Goal: Task Accomplishment & Management: Complete application form

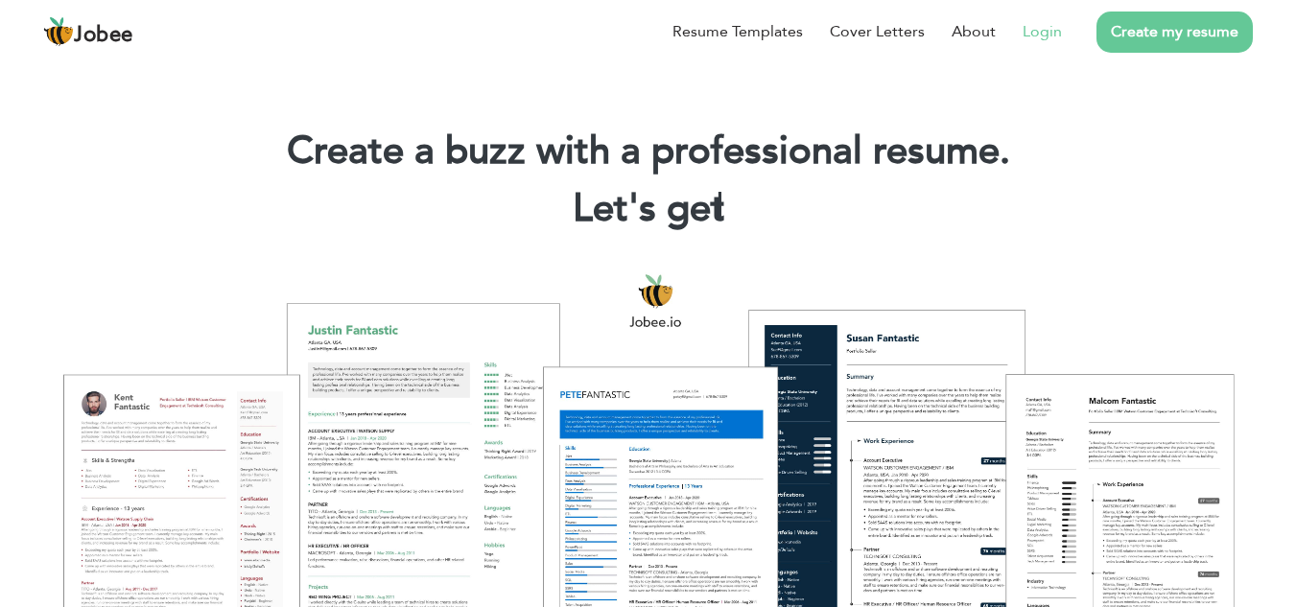
click at [1057, 35] on link "Login" at bounding box center [1042, 31] width 39 height 23
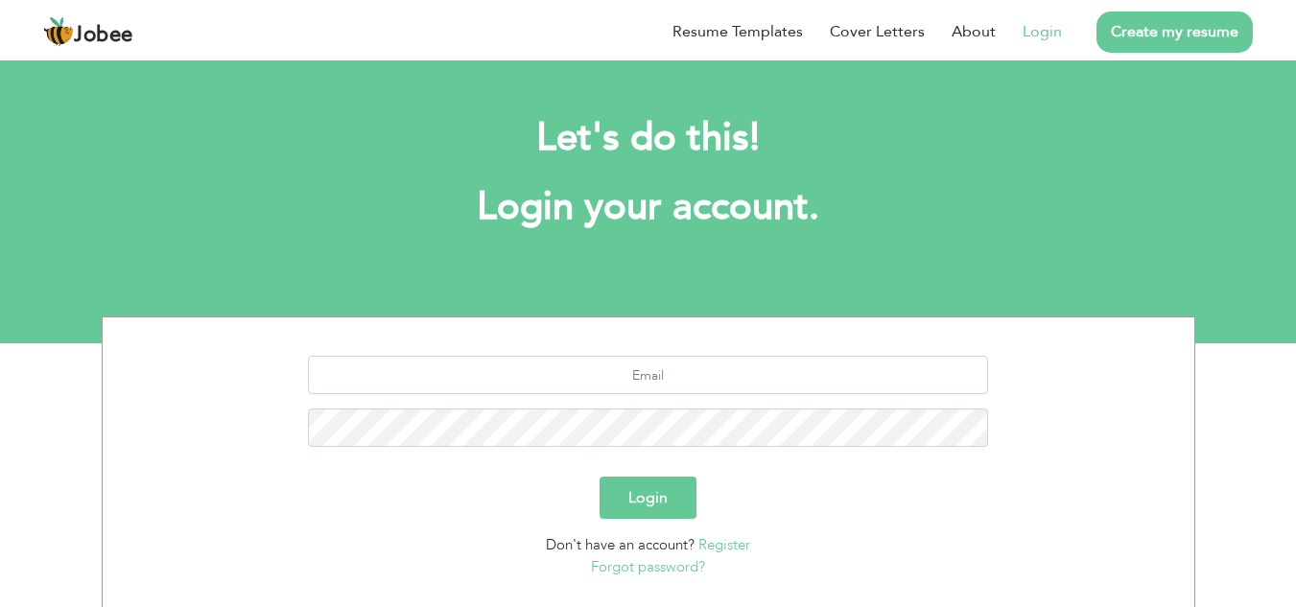
click at [659, 496] on button "Login" at bounding box center [648, 498] width 97 height 42
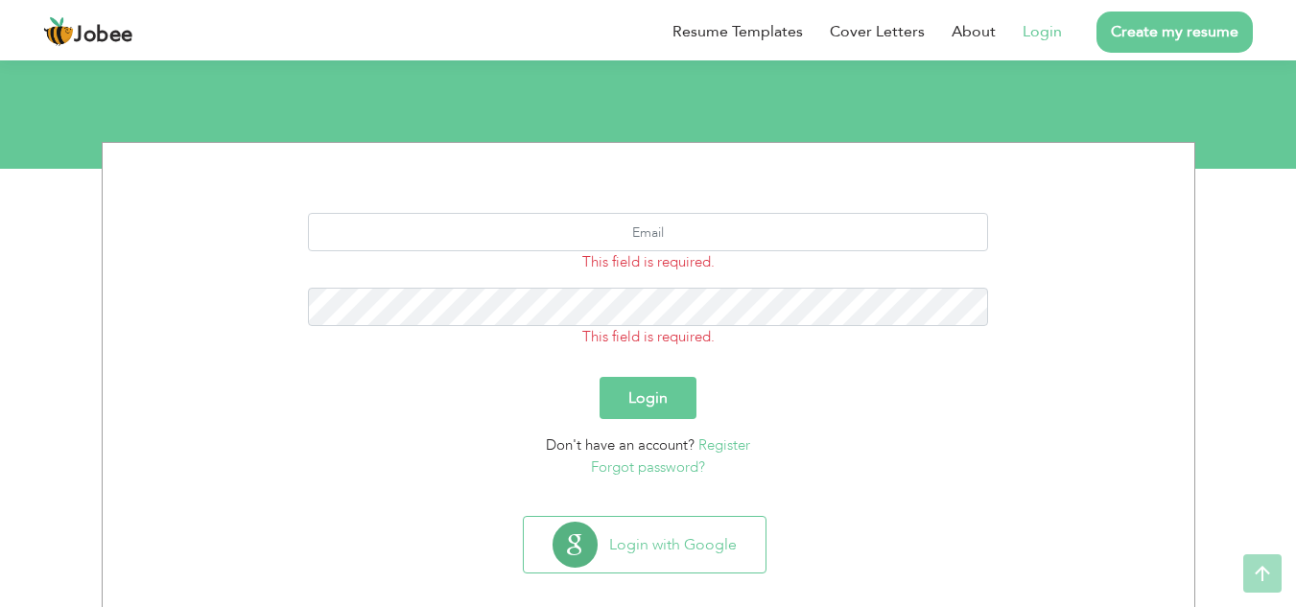
scroll to position [176, 0]
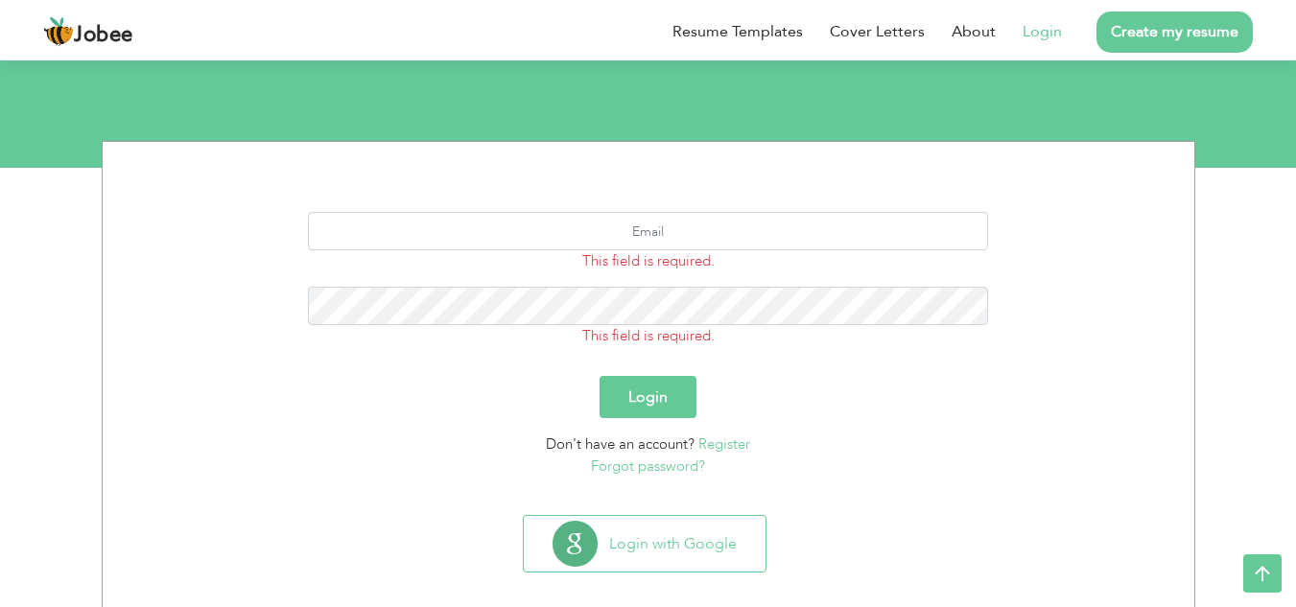
click at [727, 439] on link "Register" at bounding box center [724, 444] width 52 height 19
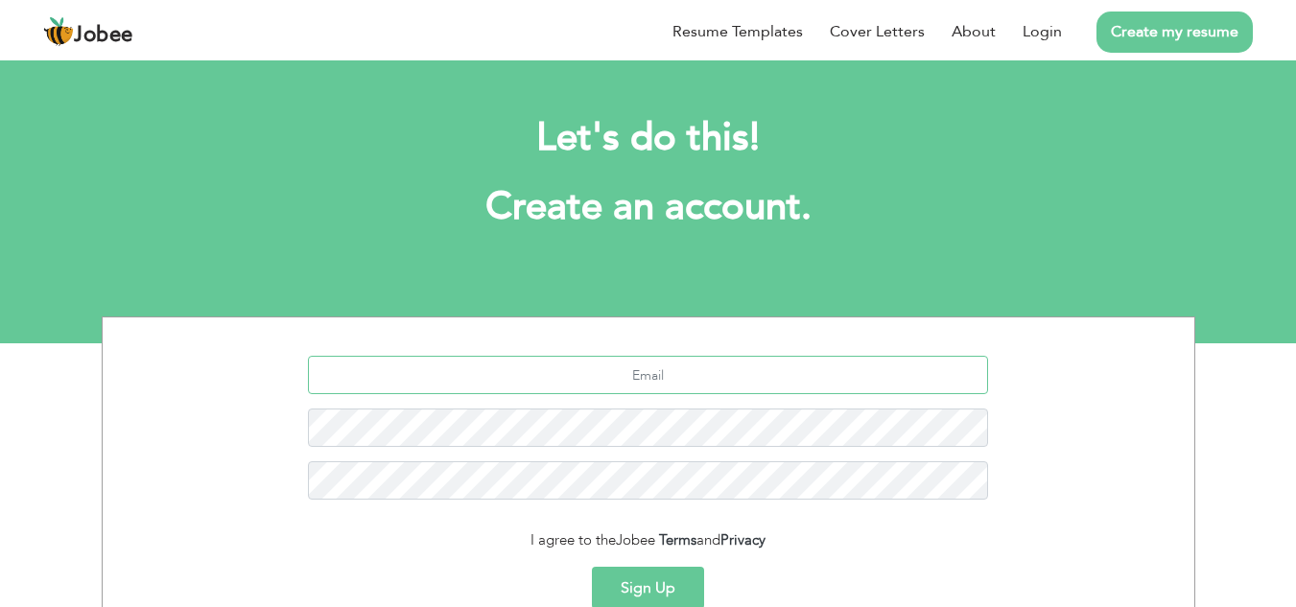
click at [766, 385] on input "text" at bounding box center [648, 375] width 680 height 38
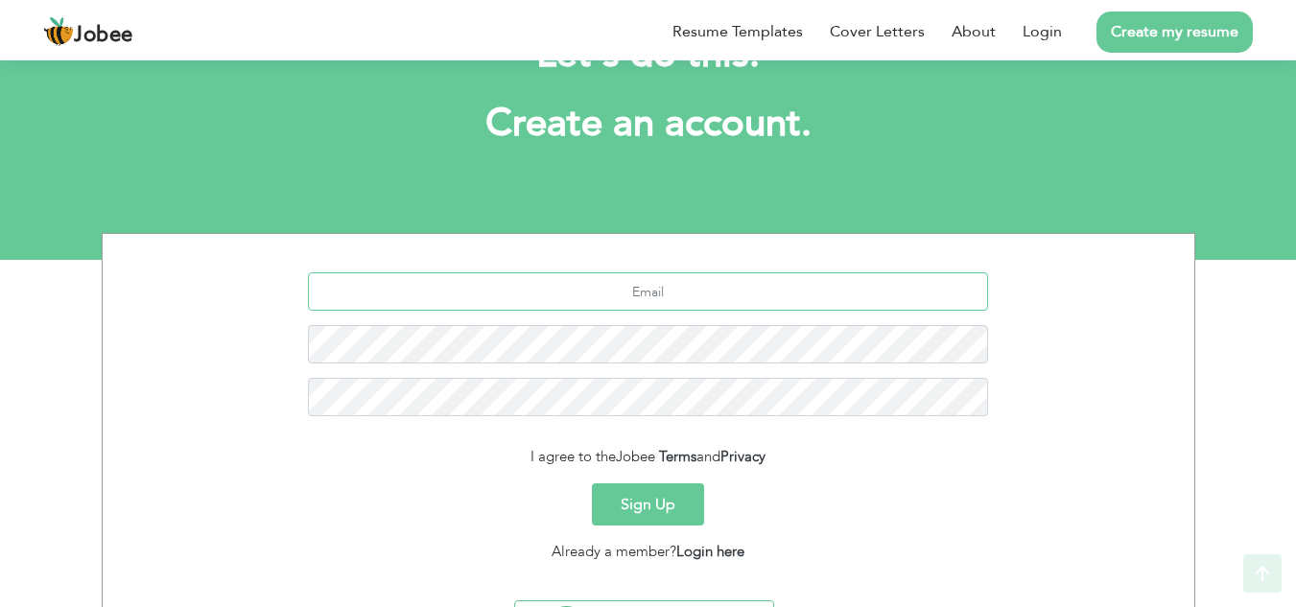
scroll to position [189, 0]
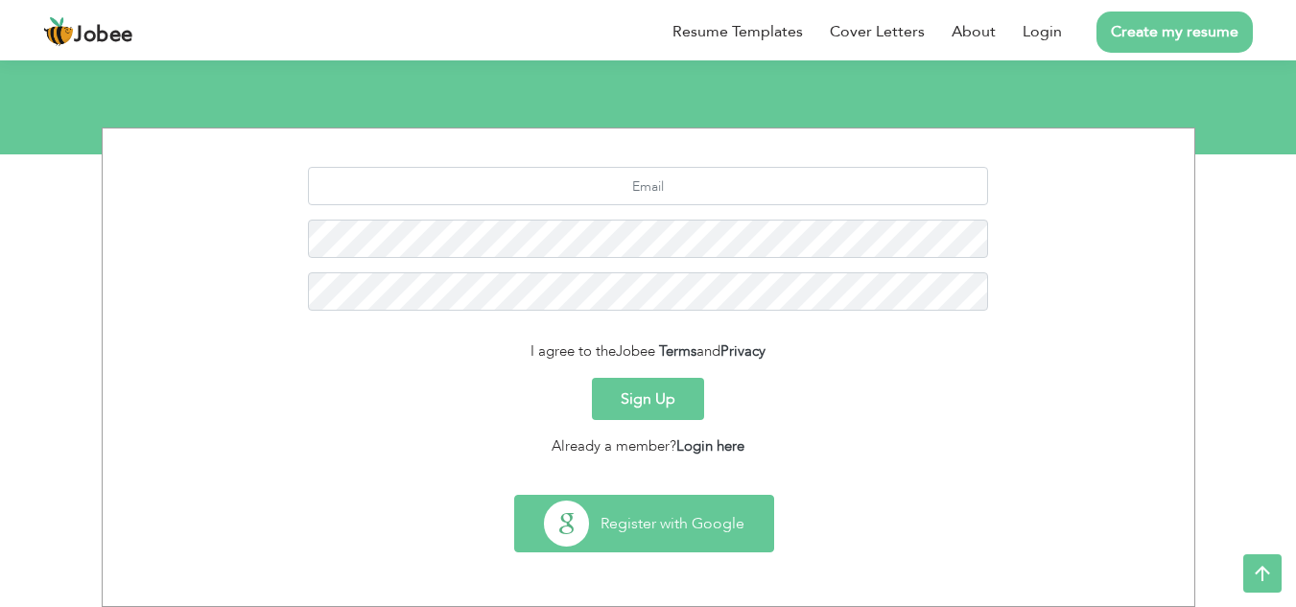
drag, startPoint x: 694, startPoint y: 516, endPoint x: 767, endPoint y: 513, distance: 73.0
click at [695, 516] on button "Register with Google" at bounding box center [644, 524] width 258 height 56
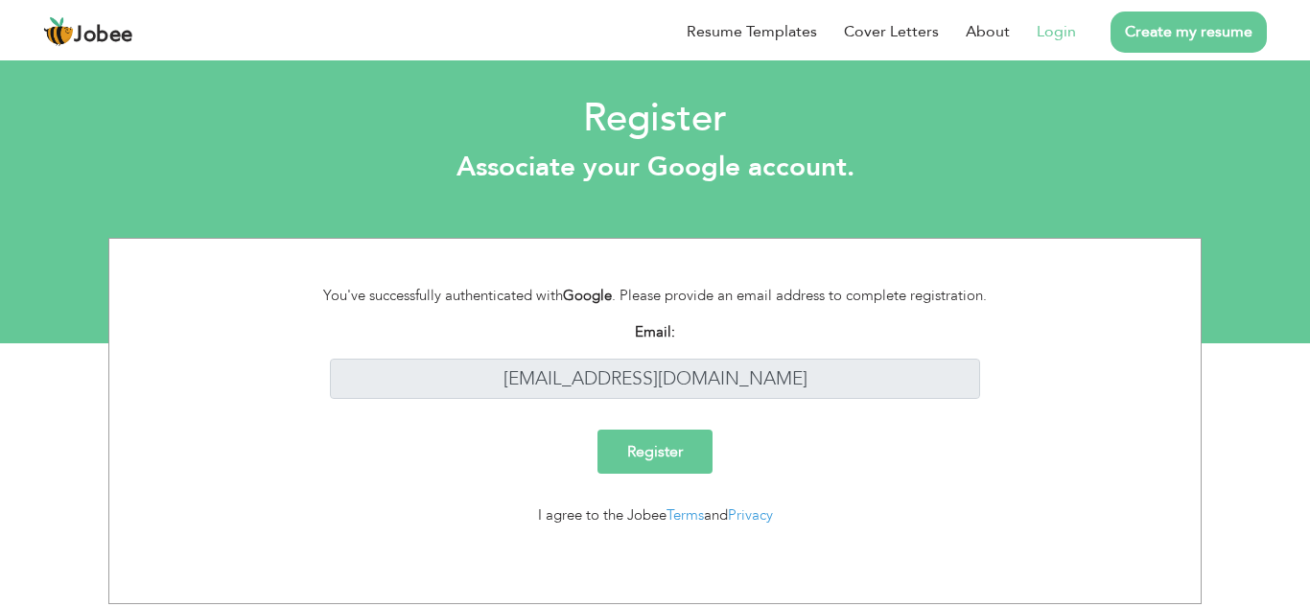
drag, startPoint x: 693, startPoint y: 455, endPoint x: 821, endPoint y: 430, distance: 130.9
click at [693, 454] on input "Register" at bounding box center [655, 452] width 115 height 44
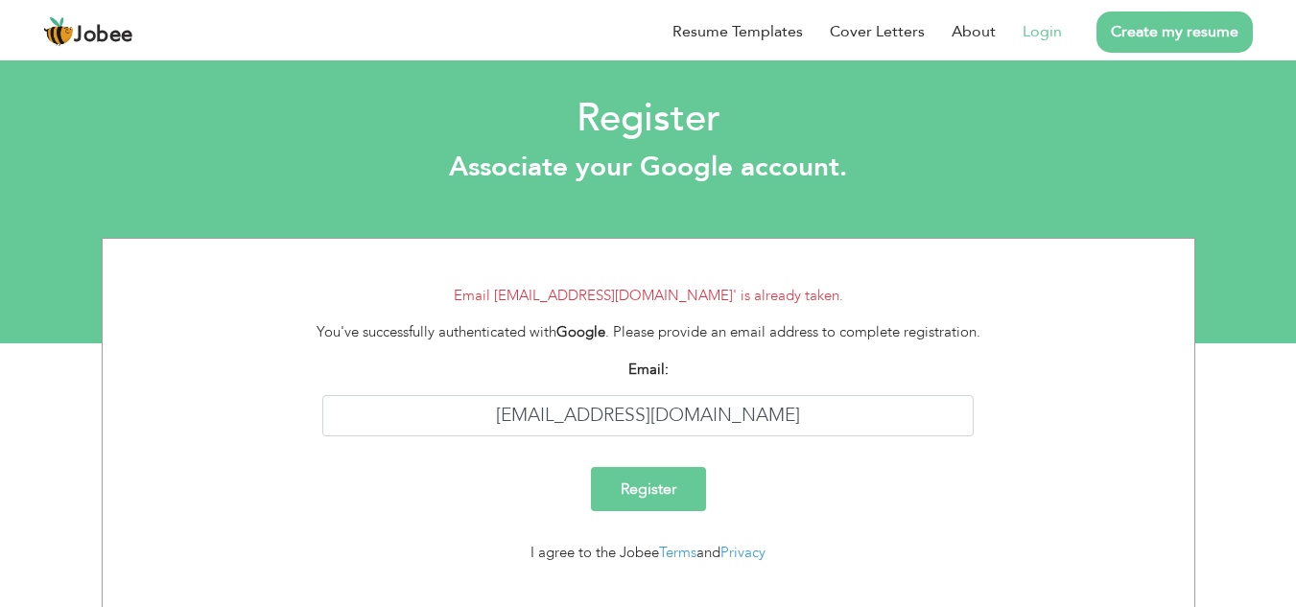
click at [674, 483] on input "Register" at bounding box center [648, 489] width 115 height 44
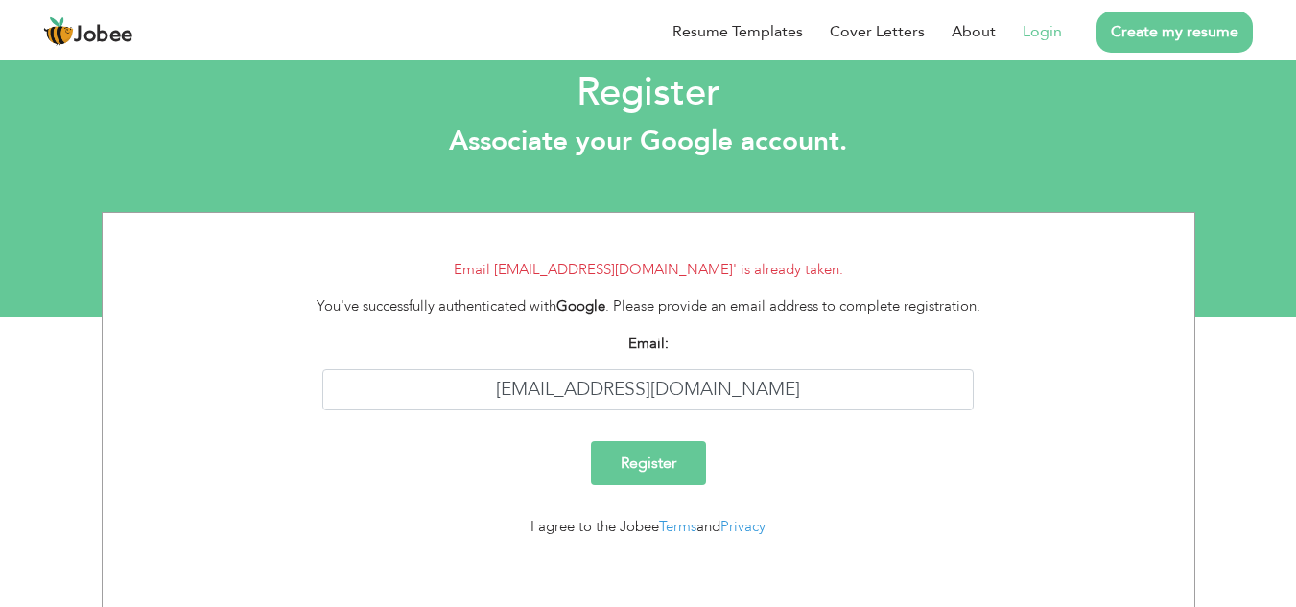
scroll to position [34, 0]
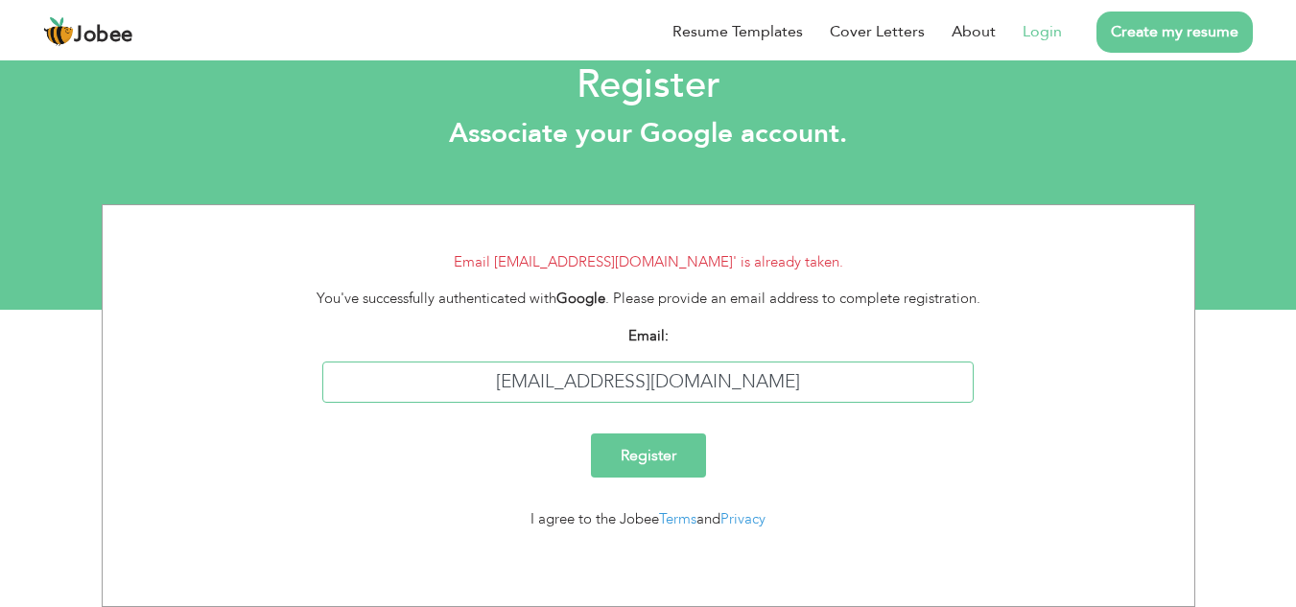
click at [563, 384] on input "[EMAIL_ADDRESS][DOMAIN_NAME]" at bounding box center [647, 382] width 651 height 41
type input "[EMAIL_ADDRESS][DOMAIN_NAME]"
drag, startPoint x: 693, startPoint y: 468, endPoint x: 809, endPoint y: 473, distance: 116.2
click at [693, 467] on input "Register" at bounding box center [648, 456] width 115 height 44
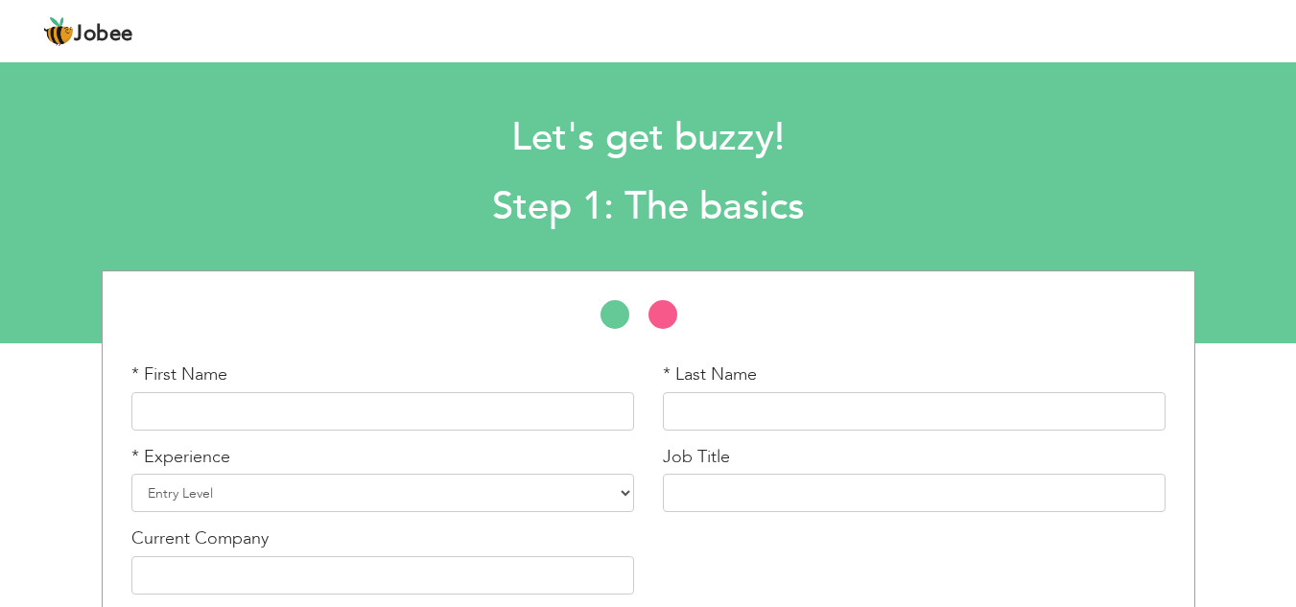
scroll to position [89, 0]
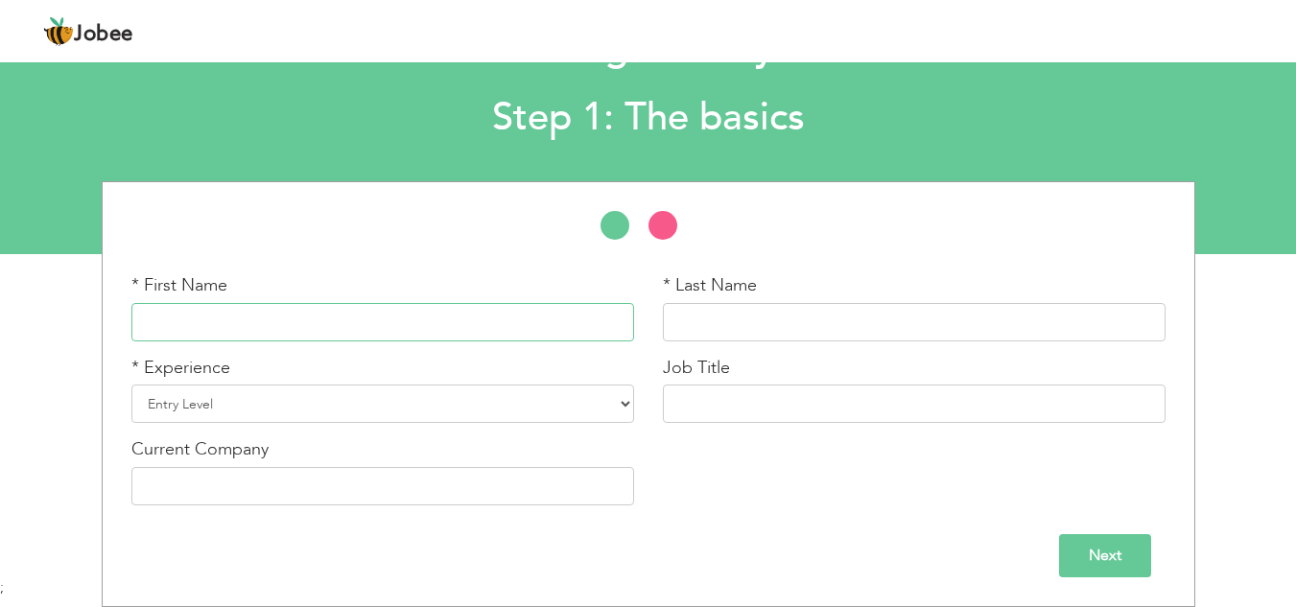
click at [486, 311] on input "text" at bounding box center [382, 322] width 503 height 38
type input "MUHAMMAD TAYYAB"
type input "YAZDANI"
click at [419, 405] on select "Entry Level Less than 1 Year 1 Year 2 Years 3 Years 4 Years 5 Years 6 Years 7 Y…" at bounding box center [382, 404] width 503 height 38
select select "23"
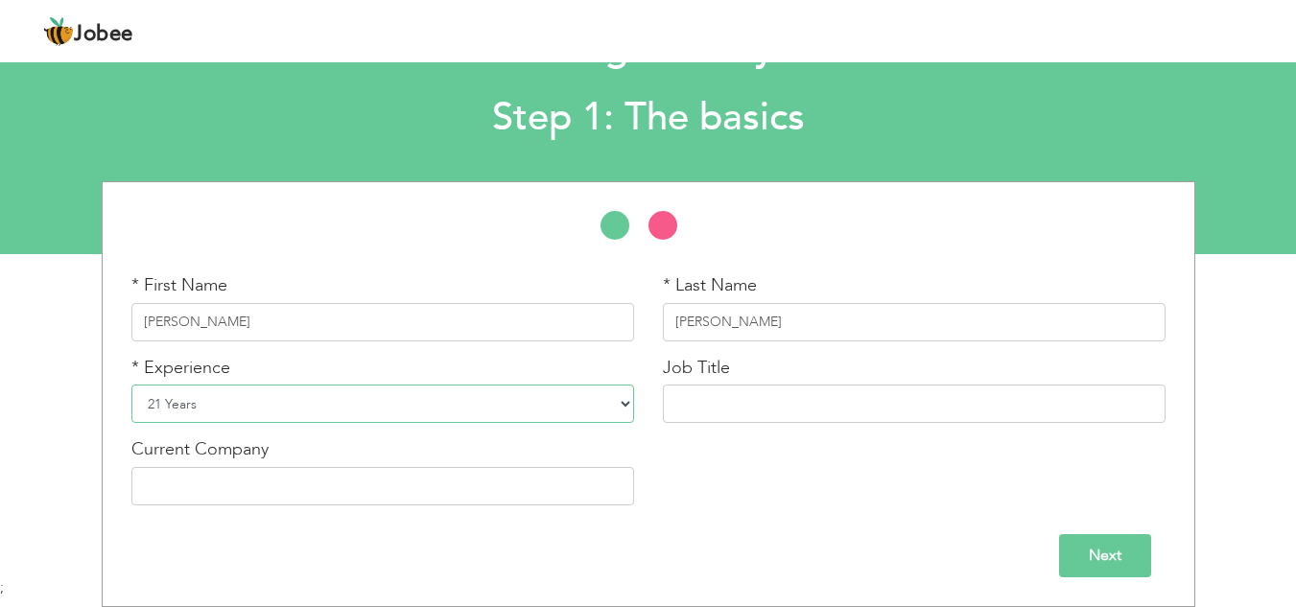
click at [131, 385] on select "Entry Level Less than 1 Year 1 Year 2 Years 3 Years 4 Years 5 Years 6 Years 7 Y…" at bounding box center [382, 404] width 503 height 38
click at [716, 400] on input "text" at bounding box center [914, 404] width 503 height 38
click at [559, 489] on input "text" at bounding box center [382, 486] width 503 height 38
click at [759, 398] on input "WAREHOUSE MANAGER" at bounding box center [914, 404] width 503 height 38
type input "WAREHOUSE ASISTANT MANAGER"
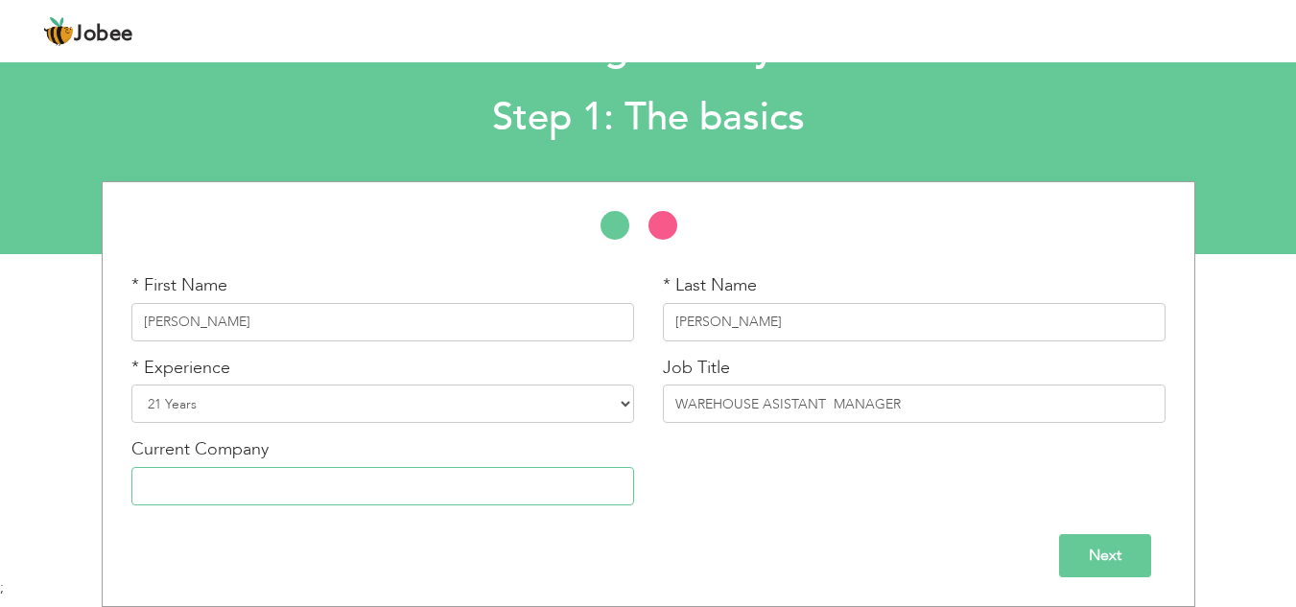
click at [429, 485] on input "text" at bounding box center [382, 486] width 503 height 38
type input "HADAYAT & CO"
click at [1134, 564] on input "Next" at bounding box center [1105, 555] width 92 height 43
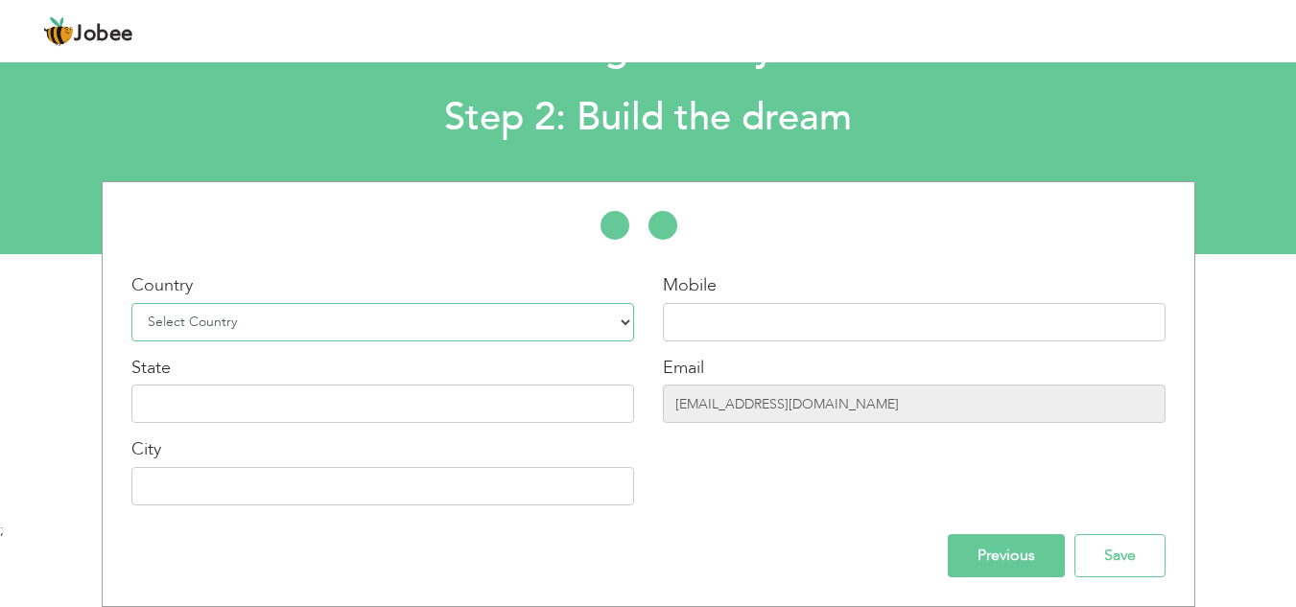
click at [601, 318] on select "Select Country Afghanistan Albania Algeria American Samoa Andorra Angola Anguil…" at bounding box center [382, 322] width 503 height 38
select select "166"
click at [131, 303] on select "Select Country Afghanistan Albania Algeria American Samoa Andorra Angola Anguil…" at bounding box center [382, 322] width 503 height 38
click at [740, 331] on input "text" at bounding box center [914, 322] width 503 height 38
type input "03218859968"
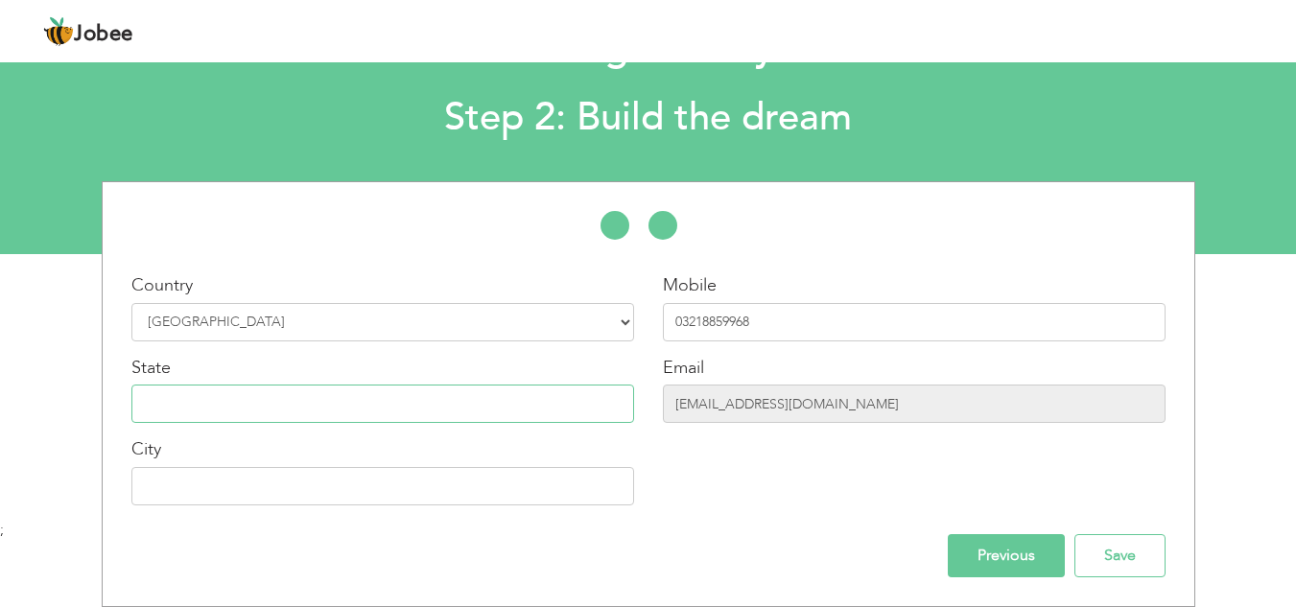
click at [274, 397] on input "text" at bounding box center [382, 404] width 503 height 38
type input "Punjab"
type input "[GEOGRAPHIC_DATA]"
click at [1012, 567] on input "Previous" at bounding box center [1006, 555] width 117 height 43
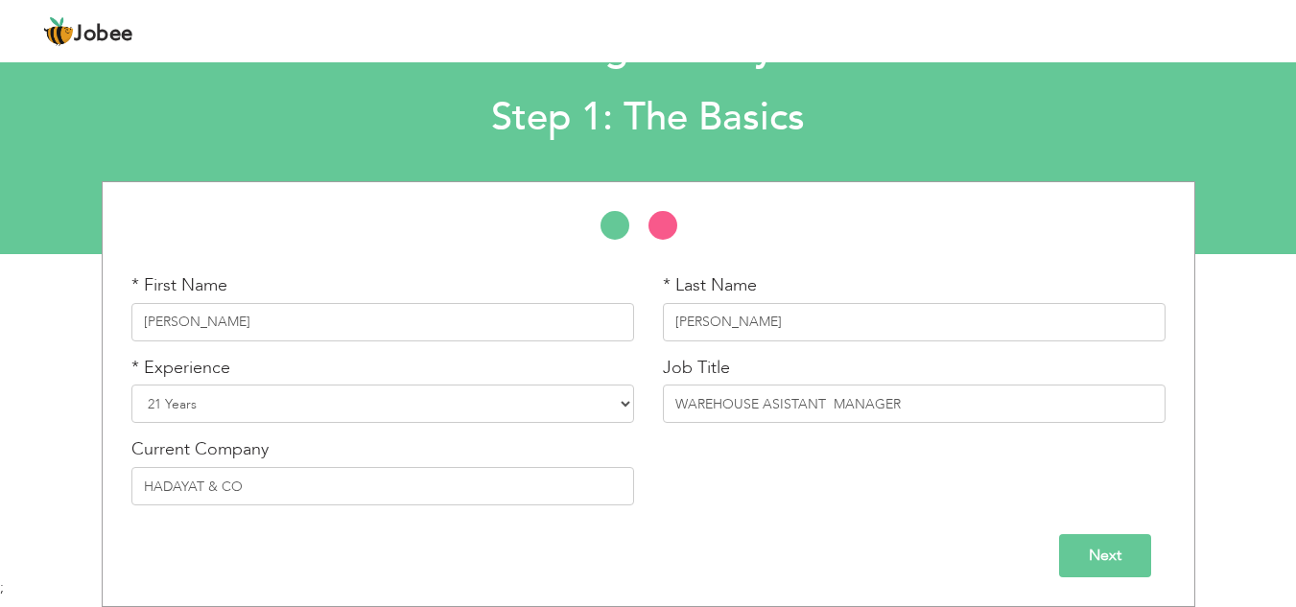
click at [1113, 557] on input "Next" at bounding box center [1105, 555] width 92 height 43
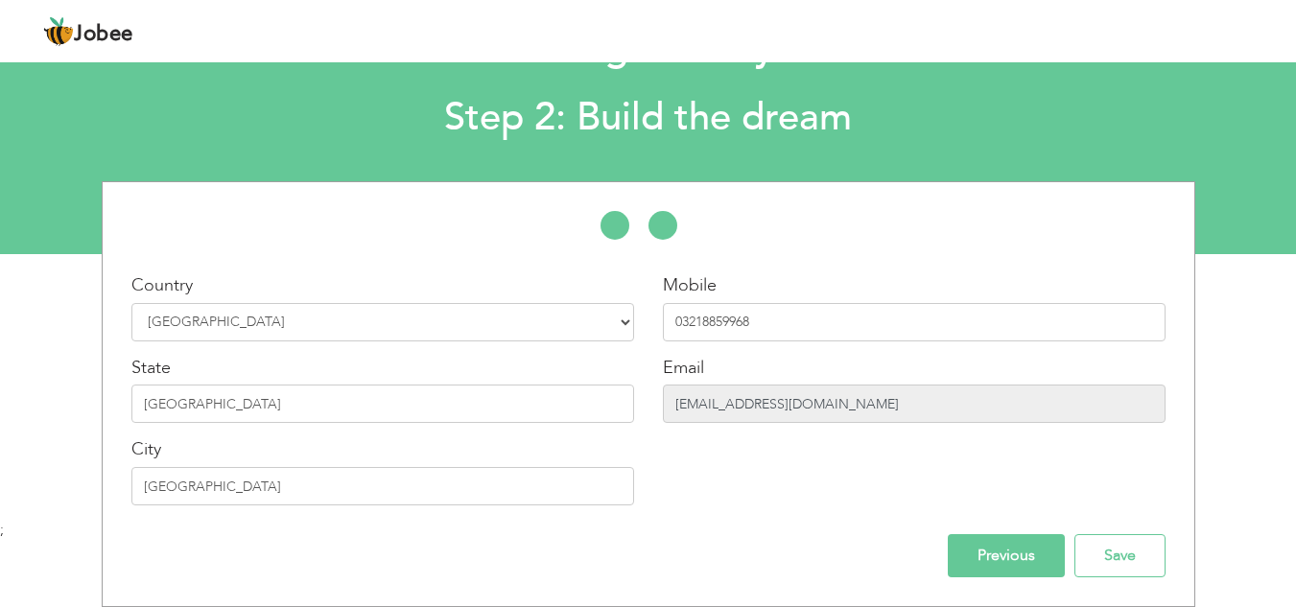
click at [844, 407] on input "drtayyabyazdani@gmail.com" at bounding box center [914, 404] width 503 height 38
click at [1120, 563] on input "Save" at bounding box center [1119, 555] width 91 height 43
